Goal: Task Accomplishment & Management: Complete application form

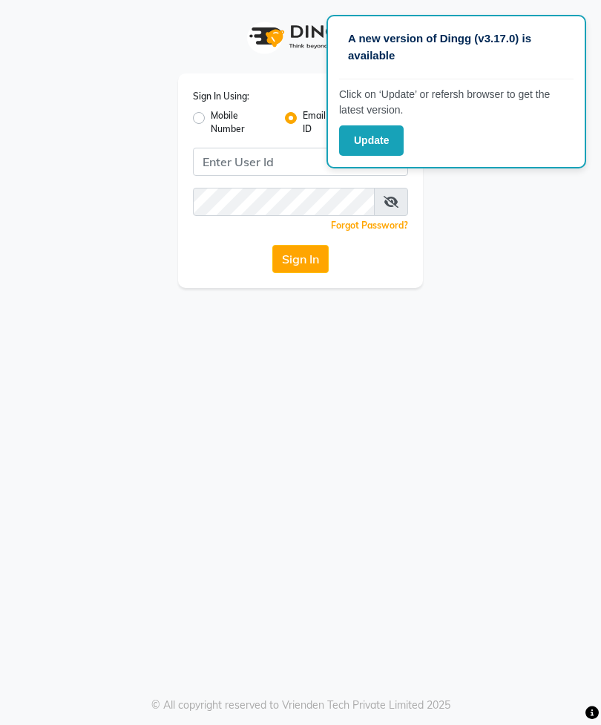
click at [268, 160] on input "Username" at bounding box center [300, 162] width 215 height 28
type input "[EMAIL_ADDRESS][DOMAIN_NAME]"
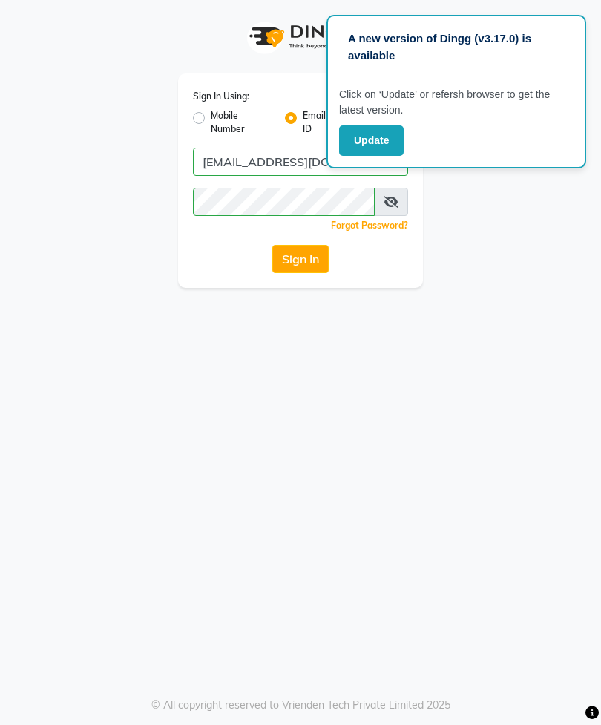
click at [302, 260] on button "Sign In" at bounding box center [300, 259] width 56 height 28
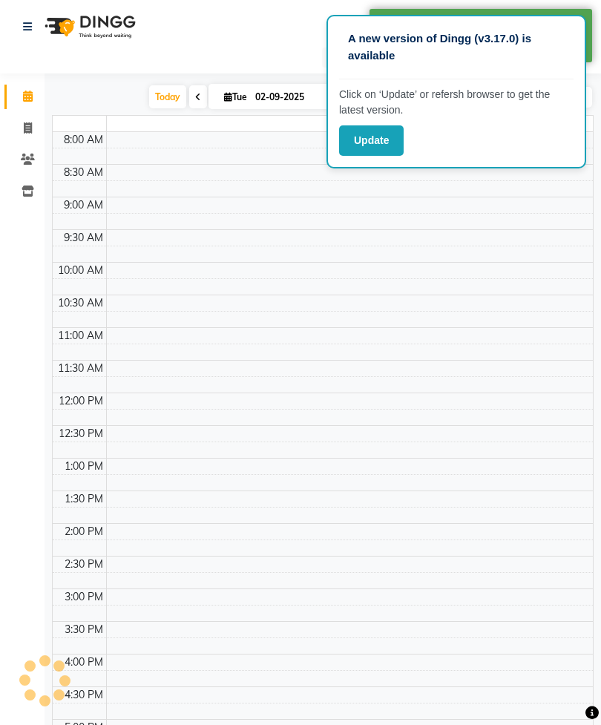
select select "en"
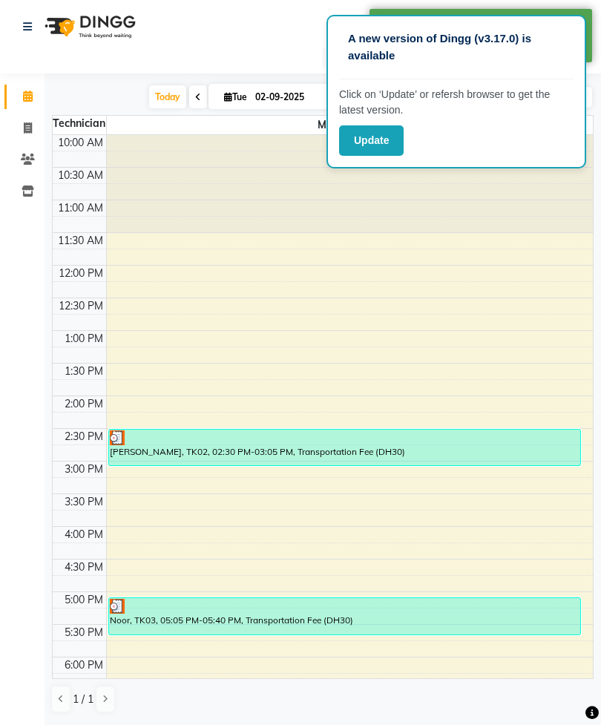
click at [37, 119] on link "Invoice" at bounding box center [22, 128] width 36 height 24
select select "6884"
select select "service"
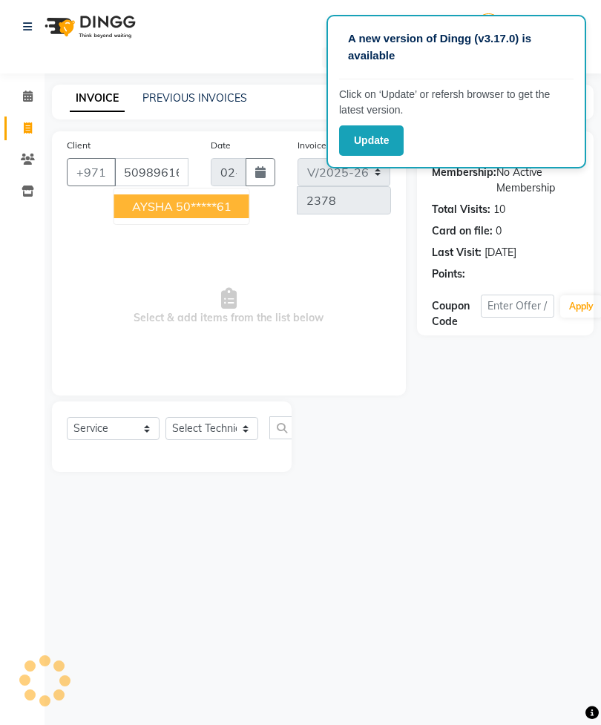
click at [217, 205] on ngb-highlight "50*****61" at bounding box center [204, 206] width 56 height 15
type input "50*****61"
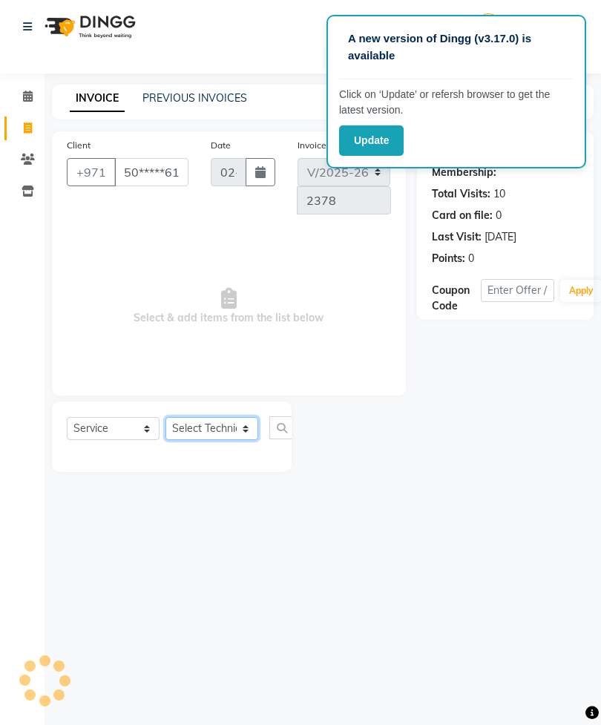
click at [231, 424] on select "Select Technician [PERSON_NAME] [PERSON_NAME] [PERSON_NAME] Spa Manami Spa 2 [P…" at bounding box center [211, 428] width 93 height 23
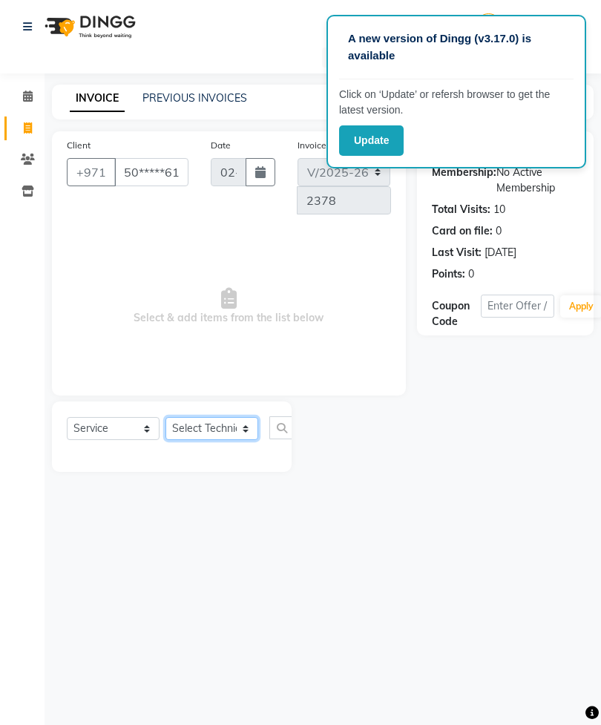
select select "53952"
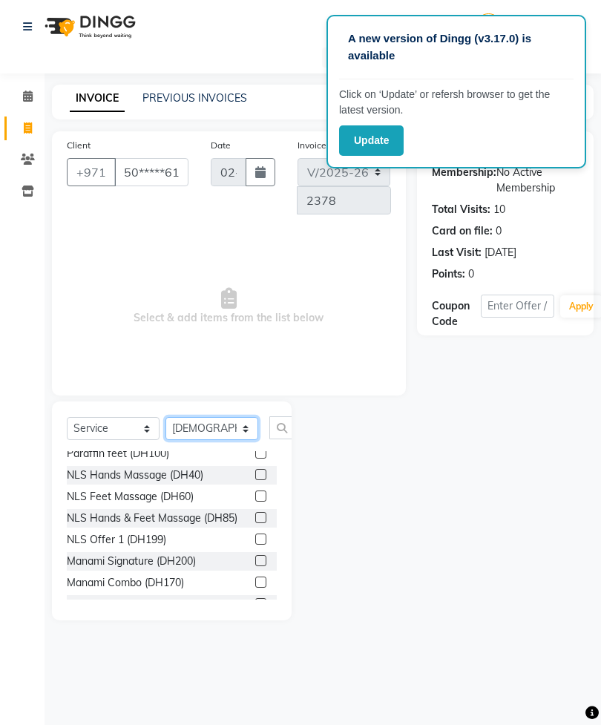
scroll to position [312, 0]
click at [256, 576] on label at bounding box center [260, 581] width 11 height 11
click at [256, 577] on input "checkbox" at bounding box center [260, 582] width 10 height 10
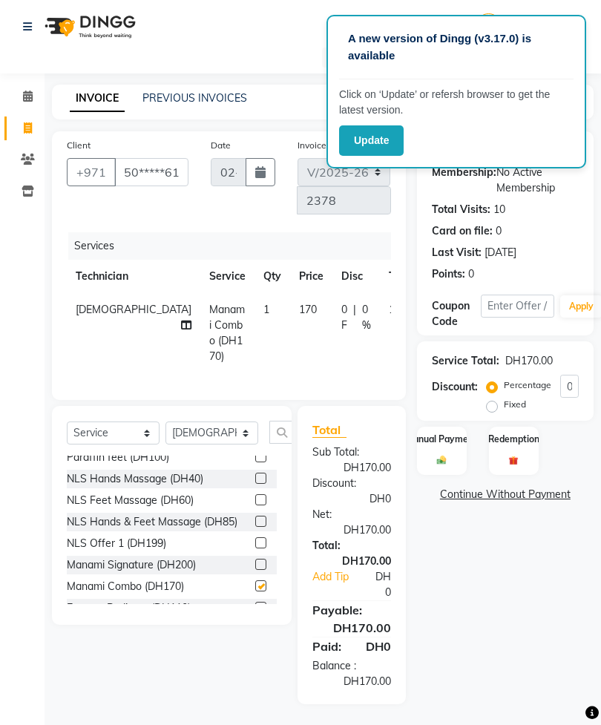
checkbox input "false"
click at [181, 320] on icon at bounding box center [186, 325] width 10 height 10
select select "53952"
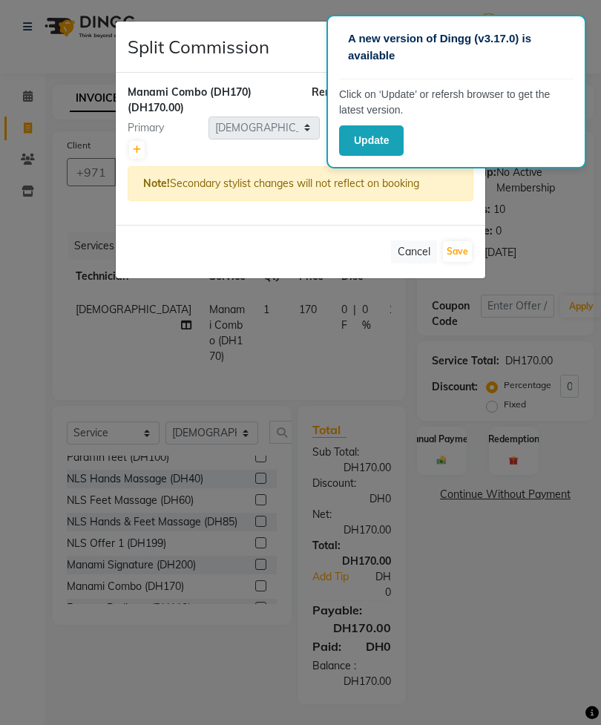
click at [152, 150] on div at bounding box center [301, 149] width 346 height 21
click at [135, 156] on link at bounding box center [137, 150] width 16 height 18
type input "85"
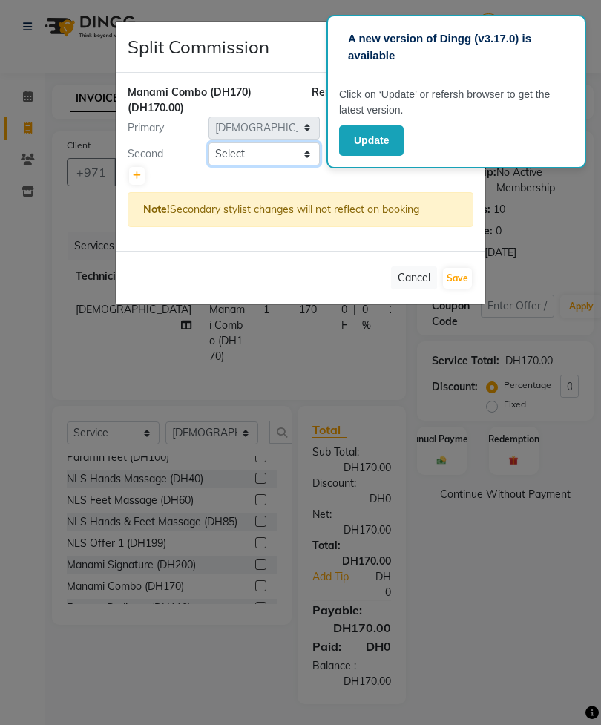
click at [279, 149] on select "Select [PERSON_NAME] [PERSON_NAME] [PERSON_NAME] Spa Manami Spa 2 [PERSON_NAME]…" at bounding box center [263, 153] width 111 height 23
select select "87540"
click at [453, 282] on button "Save" at bounding box center [457, 278] width 29 height 21
select select "Select"
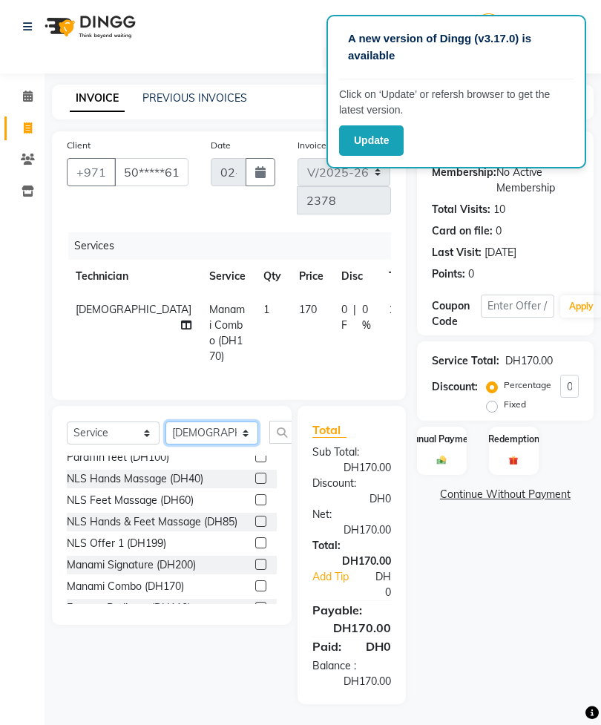
click at [217, 433] on select "Select Technician [PERSON_NAME] [PERSON_NAME] [PERSON_NAME] Spa Manami Spa 2 [P…" at bounding box center [211, 432] width 93 height 23
select select "54334"
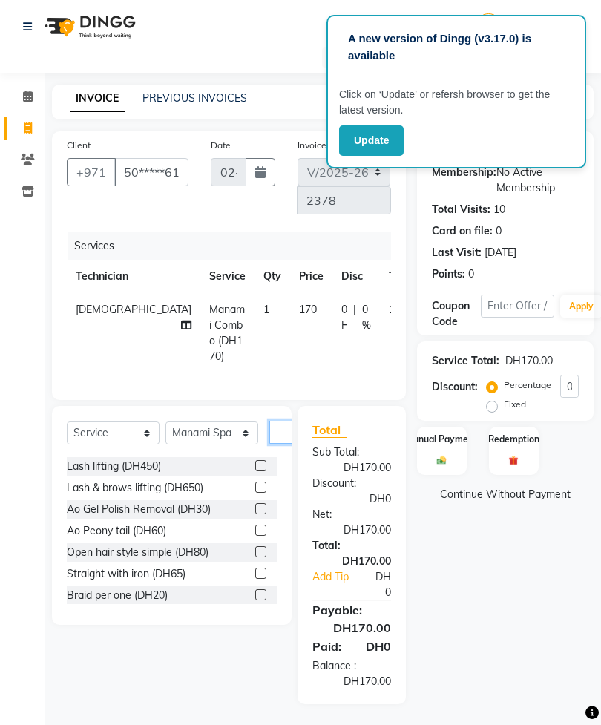
click at [284, 442] on input "text" at bounding box center [287, 432] width 36 height 23
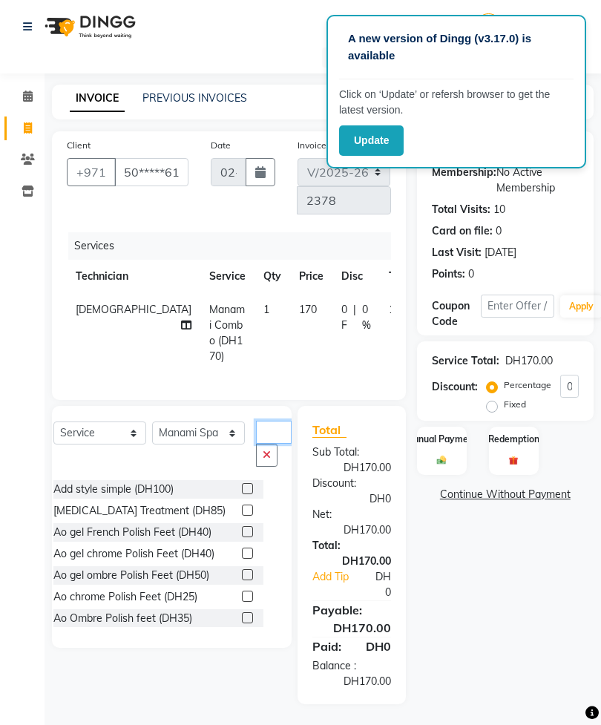
scroll to position [0, 0]
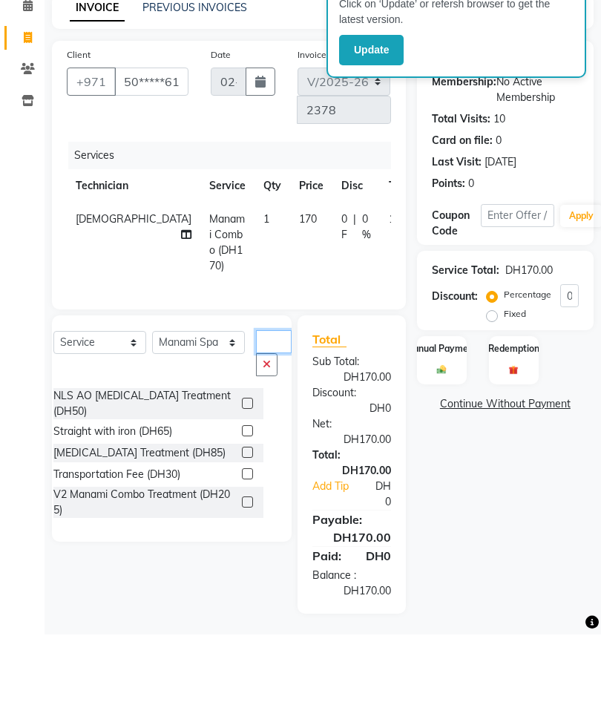
type input "Tr"
click at [242, 558] on label at bounding box center [247, 563] width 11 height 11
click at [242, 560] on input "checkbox" at bounding box center [247, 565] width 10 height 10
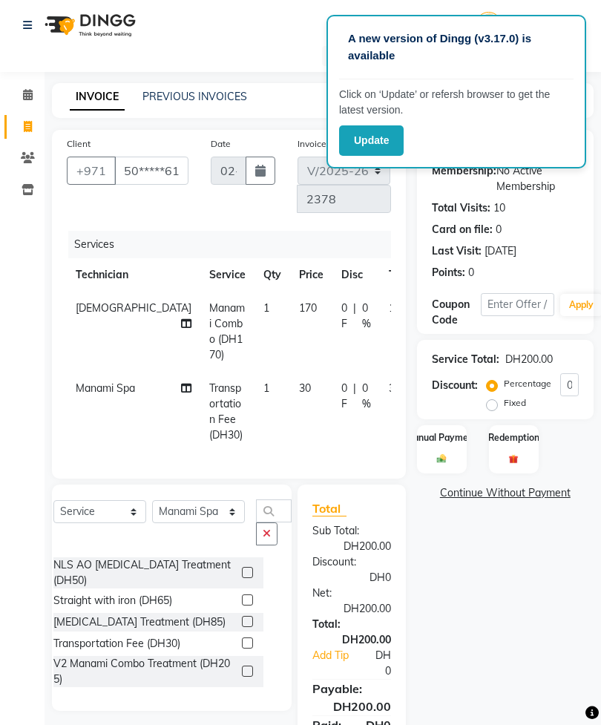
checkbox input "false"
click at [437, 455] on img at bounding box center [441, 458] width 15 height 10
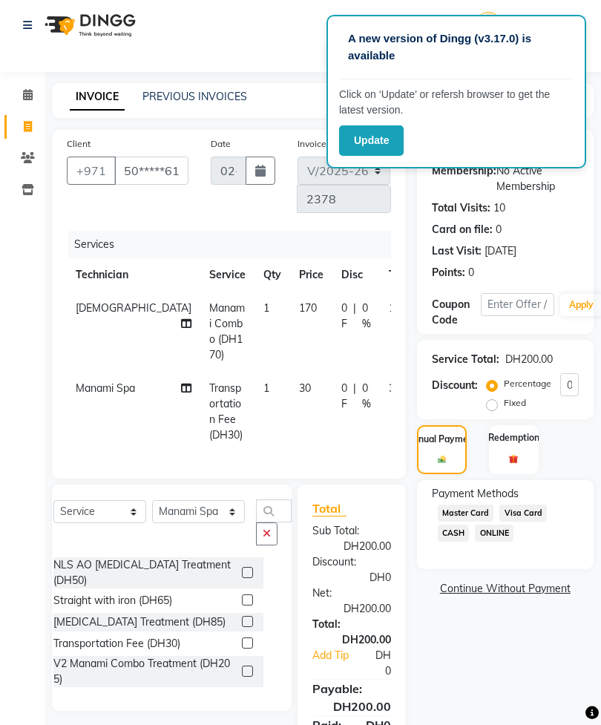
click at [543, 519] on span "Visa Card" at bounding box center [522, 512] width 47 height 17
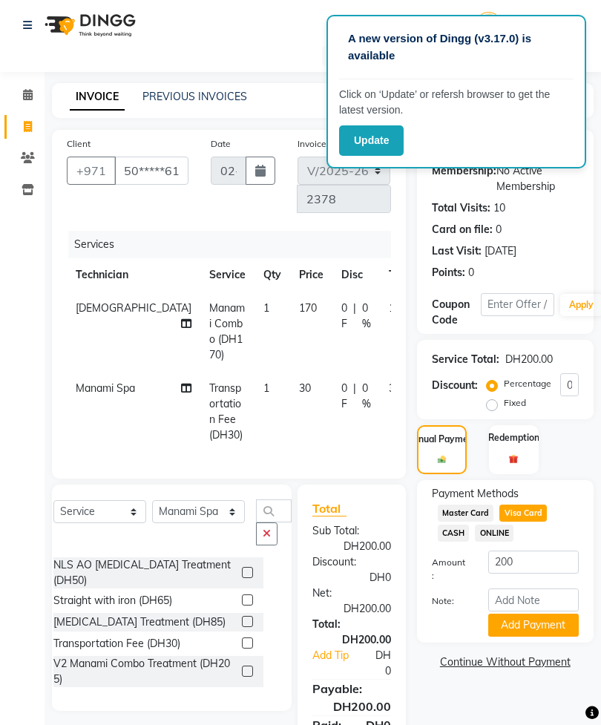
click at [542, 636] on button "Add Payment" at bounding box center [533, 624] width 90 height 23
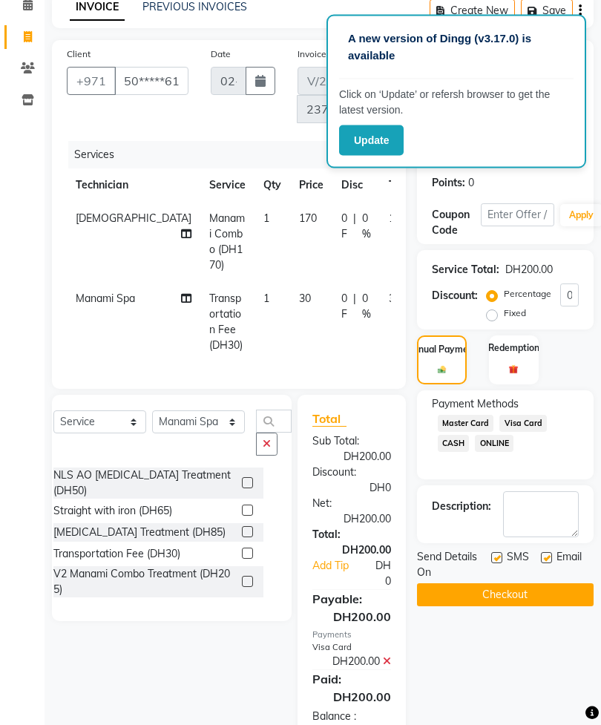
scroll to position [94, 0]
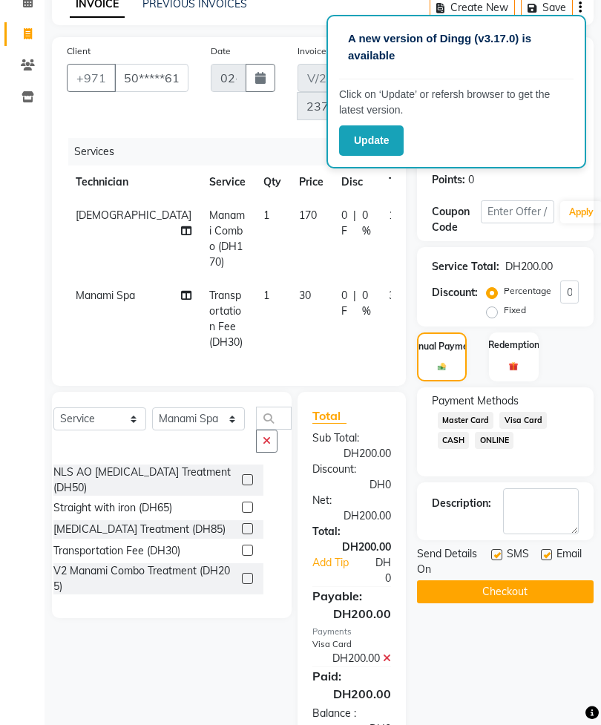
click at [518, 603] on button "Checkout" at bounding box center [505, 591] width 177 height 23
